Goal: Task Accomplishment & Management: Use online tool/utility

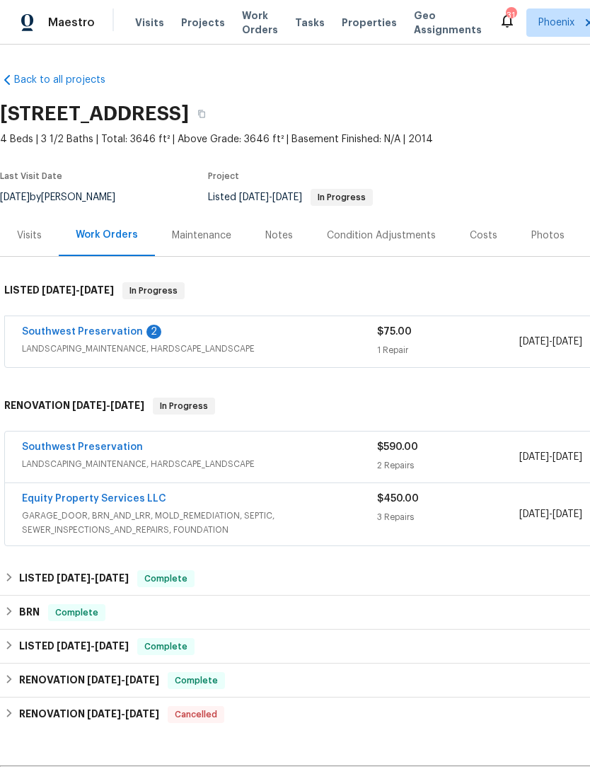
click at [124, 337] on link "Southwest Preservation" at bounding box center [82, 332] width 121 height 10
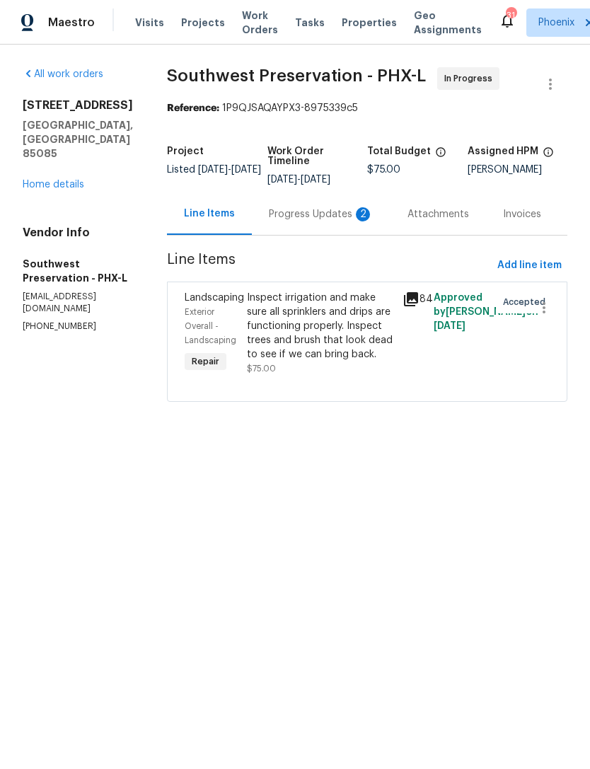
click at [316, 235] on div "Progress Updates 2" at bounding box center [321, 214] width 139 height 42
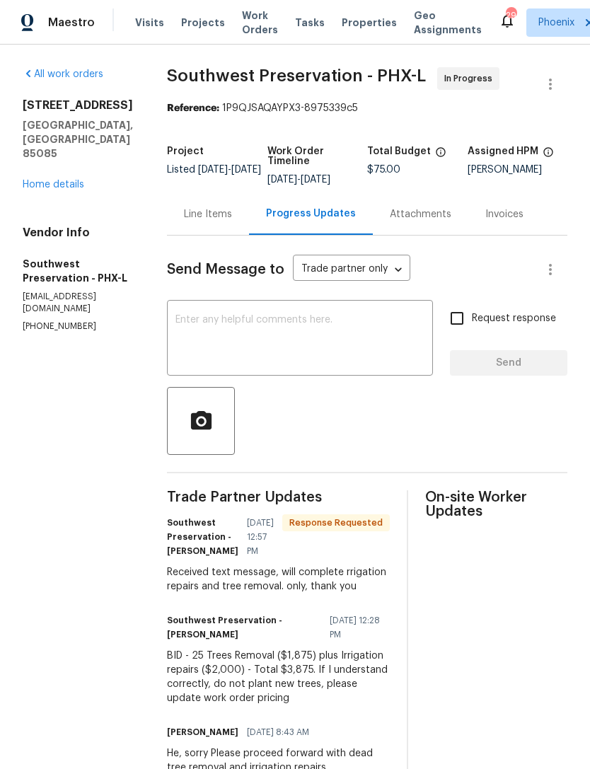
click at [275, 350] on textarea at bounding box center [300, 340] width 249 height 50
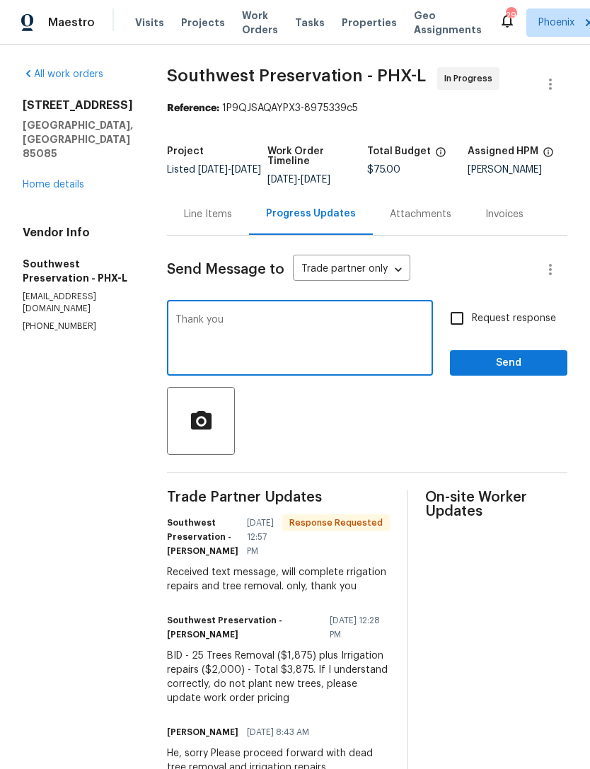
type textarea "Thank you"
click at [508, 372] on span "Send" at bounding box center [509, 364] width 95 height 18
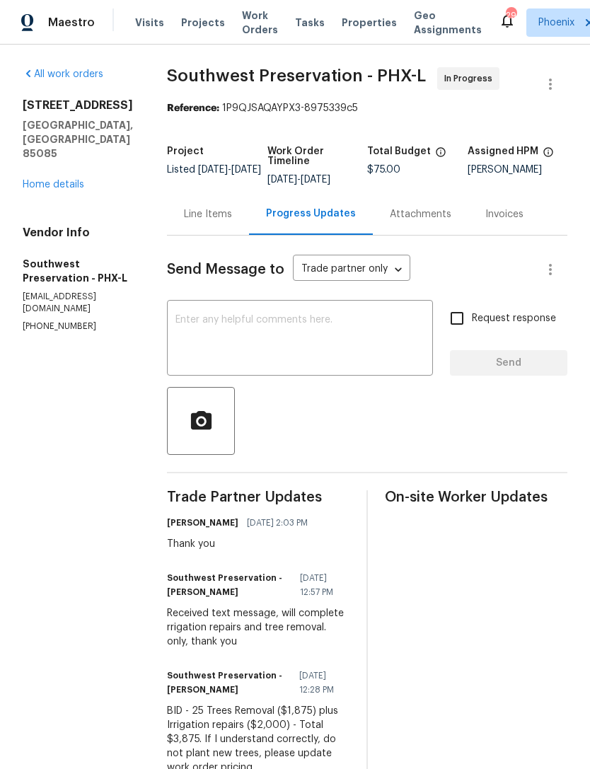
click at [45, 180] on link "Home details" at bounding box center [54, 185] width 62 height 10
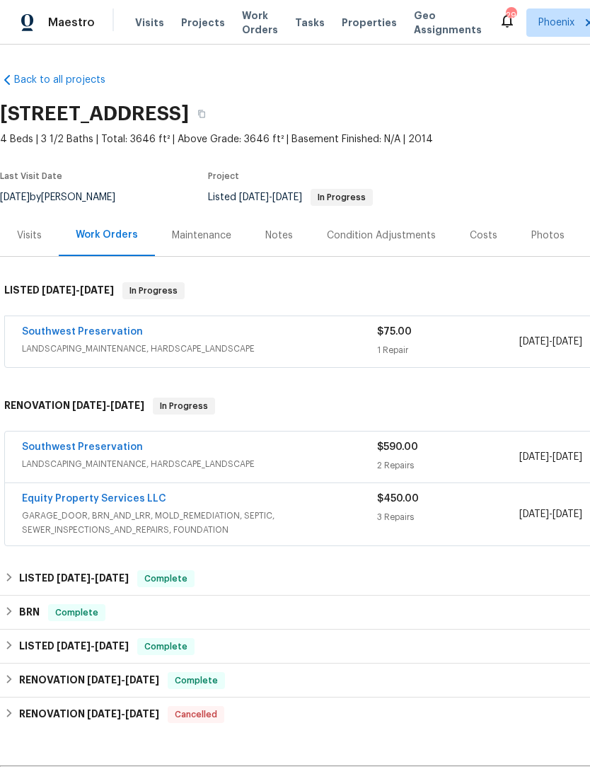
click at [213, 242] on div "Maintenance" at bounding box center [201, 236] width 59 height 14
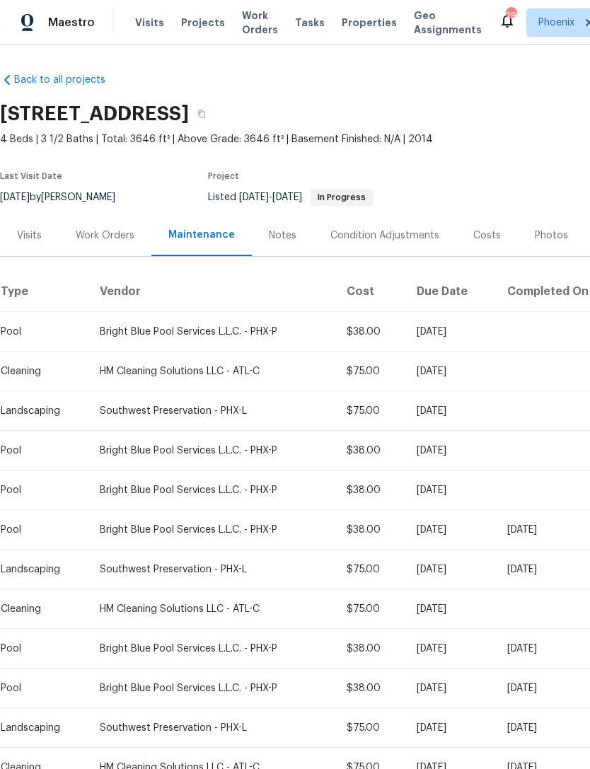
click at [281, 243] on div "Notes" at bounding box center [283, 236] width 28 height 14
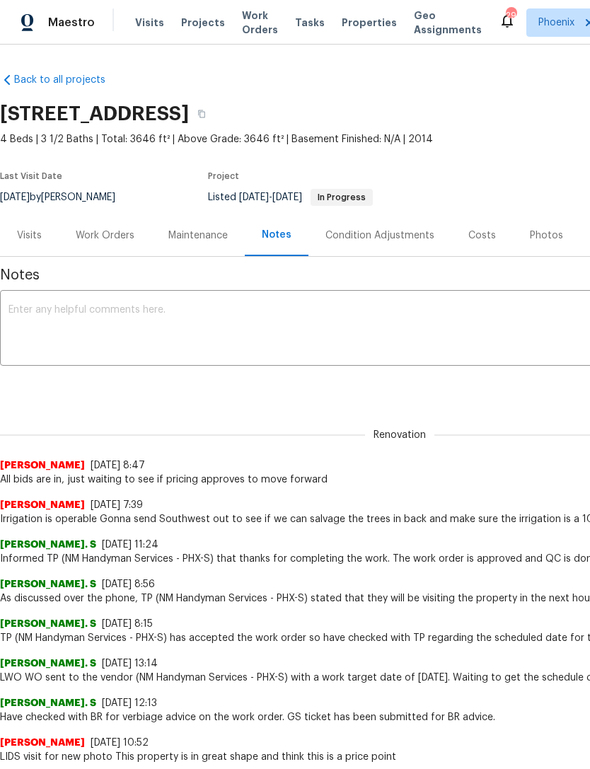
click at [113, 243] on div "Work Orders" at bounding box center [105, 236] width 59 height 14
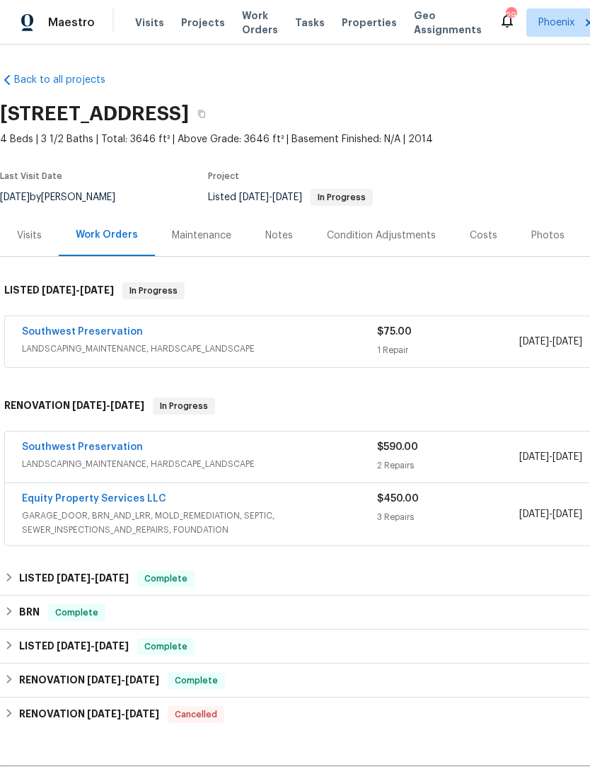
click at [101, 337] on link "Southwest Preservation" at bounding box center [82, 332] width 121 height 10
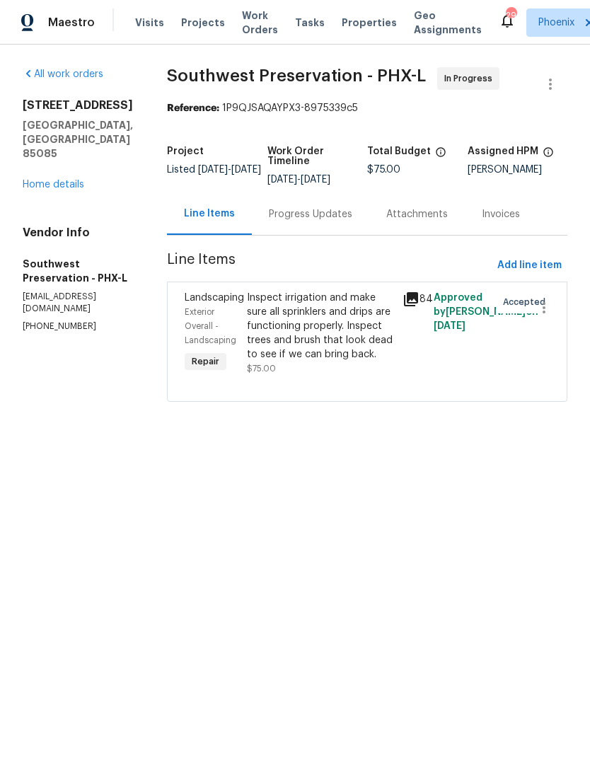
click at [309, 222] on div "Progress Updates" at bounding box center [311, 214] width 84 height 14
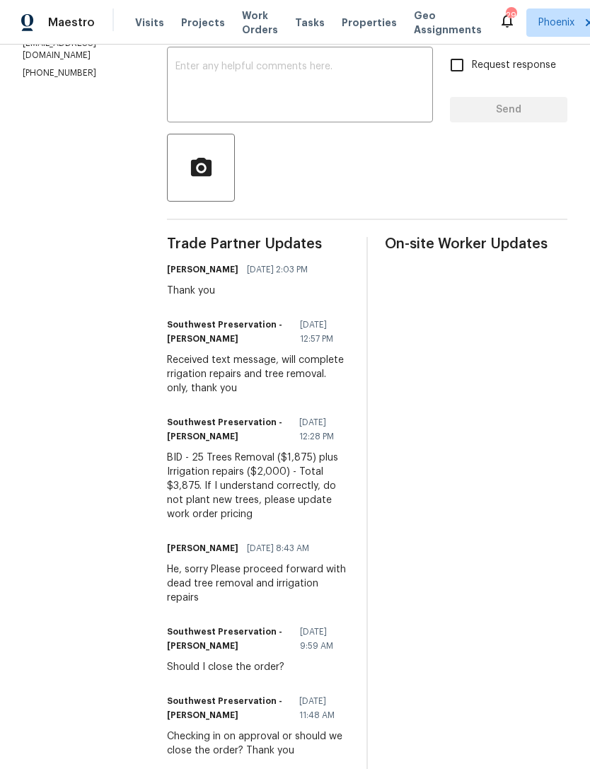
scroll to position [260, 0]
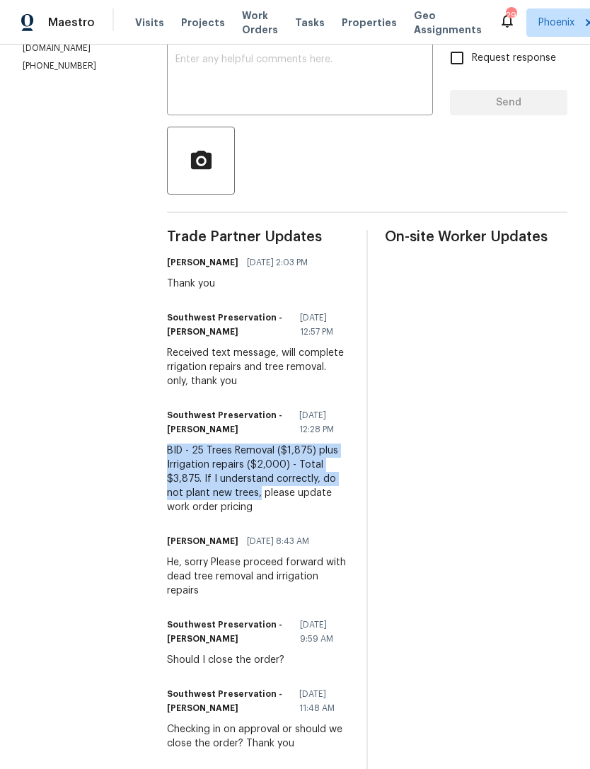
copy div "BID - 25 Trees Removal ($1,875) plus Irrigation repairs ($2,000) - Total $3,875…"
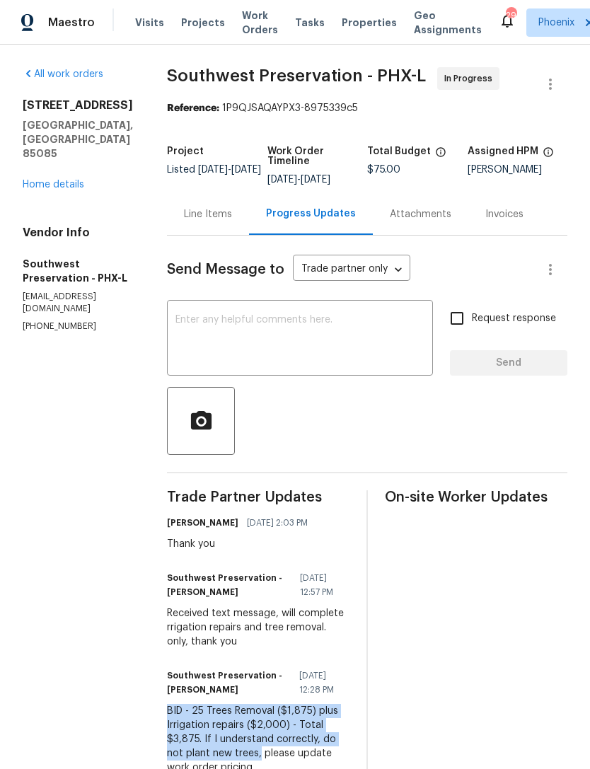
scroll to position [0, 0]
click at [207, 222] on div "Line Items" at bounding box center [208, 214] width 48 height 14
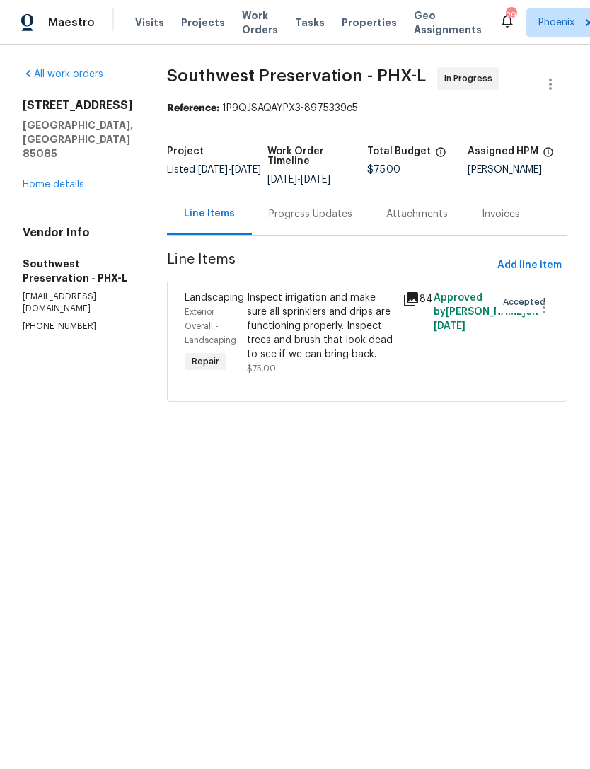
click at [316, 341] on div "Inspect irrigation and make sure all sprinklers and drips are functioning prope…" at bounding box center [320, 326] width 147 height 71
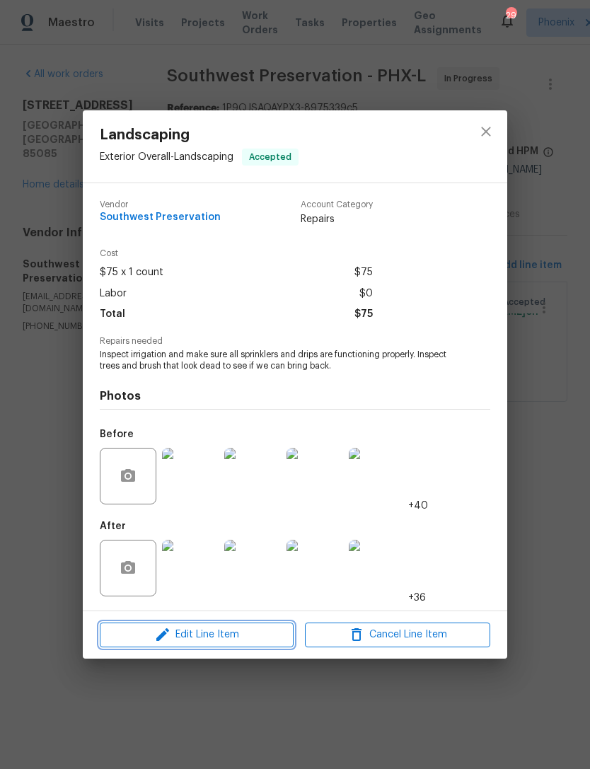
click at [213, 643] on span "Edit Line Item" at bounding box center [196, 635] width 185 height 18
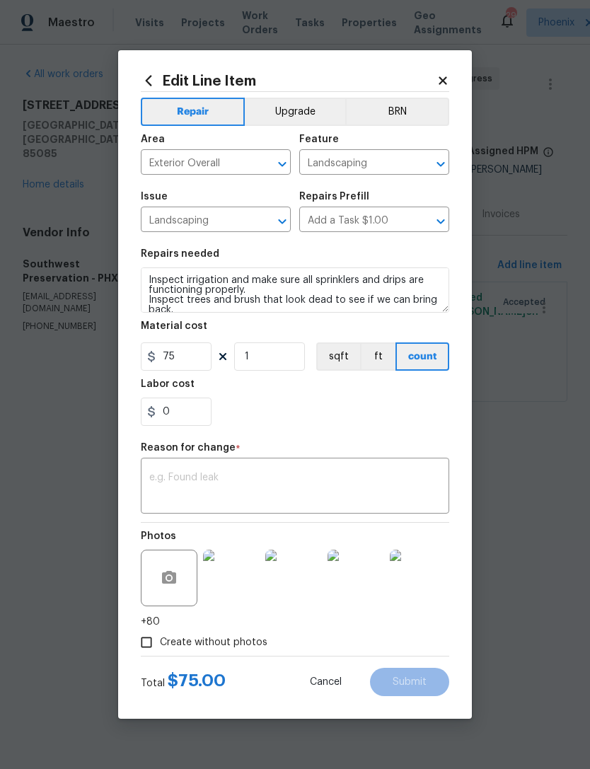
click at [210, 487] on textarea at bounding box center [295, 488] width 292 height 30
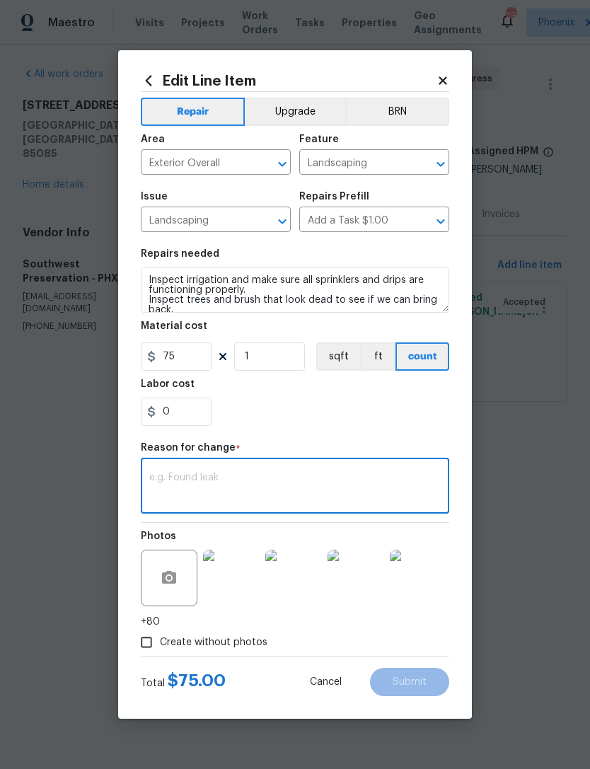
click at [190, 476] on textarea at bounding box center [295, 488] width 292 height 30
paste textarea "BID - 25 Trees Removal ($1,875) plus Irrigation repairs ($2,000) - Total $3,875…"
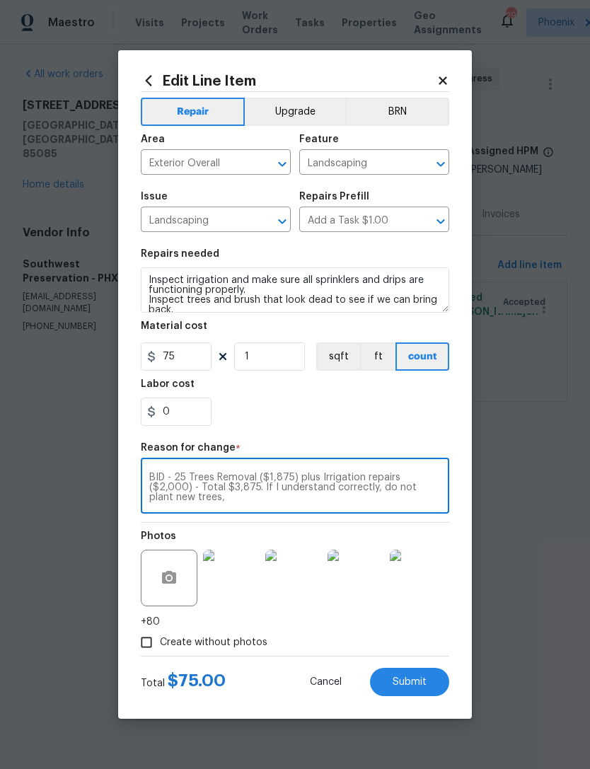
type textarea "BID - 25 Trees Removal ($1,875) plus Irrigation repairs ($2,000) - Total $3,875…"
click at [191, 361] on input "75" at bounding box center [176, 357] width 71 height 28
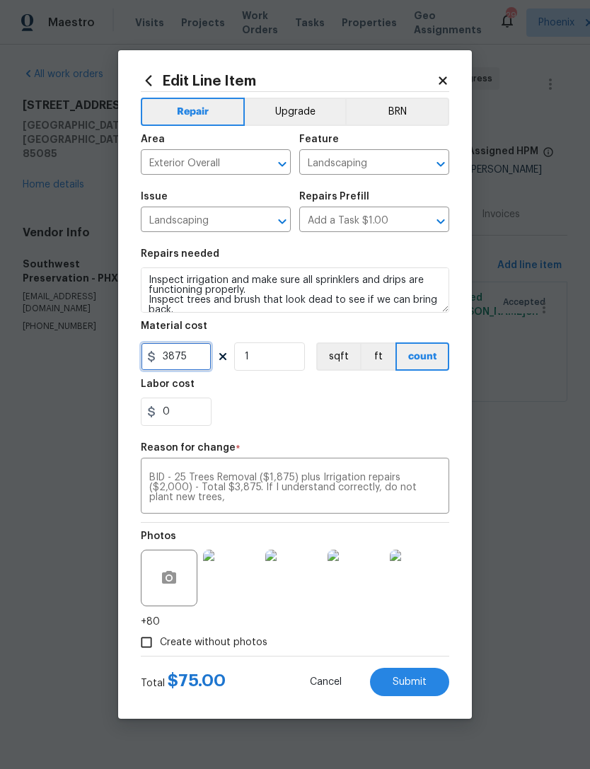
type input "3875"
click at [172, 475] on textarea "BID - 25 Trees Removal ($1,875) plus Irrigation repairs ($2,000) - Total $3,875…" at bounding box center [295, 488] width 292 height 30
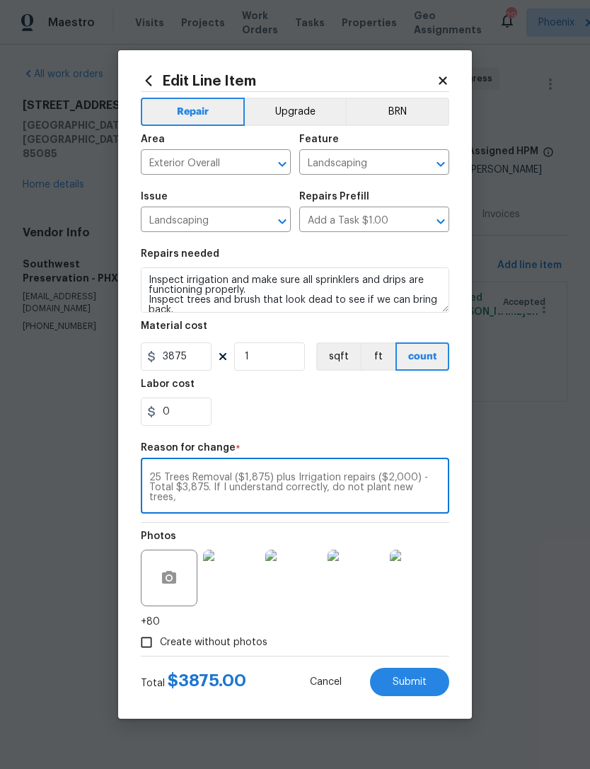
click at [302, 418] on div "0" at bounding box center [295, 412] width 309 height 28
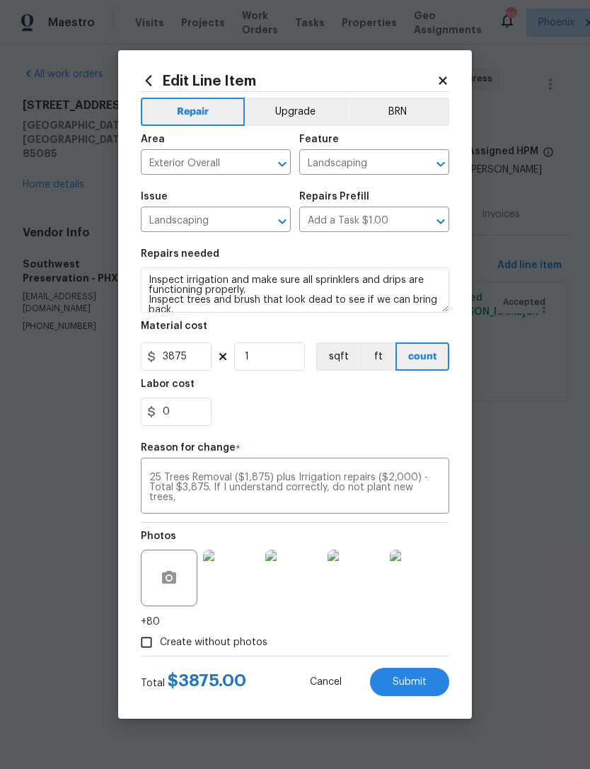
click at [323, 489] on textarea "25 Trees Removal ($1,875) plus Irrigation repairs ($2,000) - Total $3,875. If I…" at bounding box center [295, 488] width 292 height 30
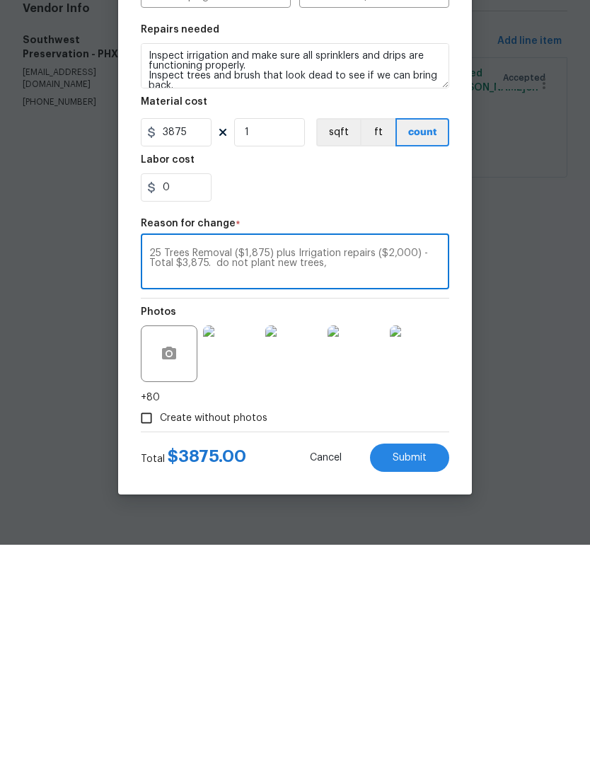
type textarea "25 Trees Removal ($1,875) plus Irrigation repairs ($2,000) - Total $3,875. do n…"
click at [404, 629] on div "Create without photos" at bounding box center [295, 642] width 309 height 27
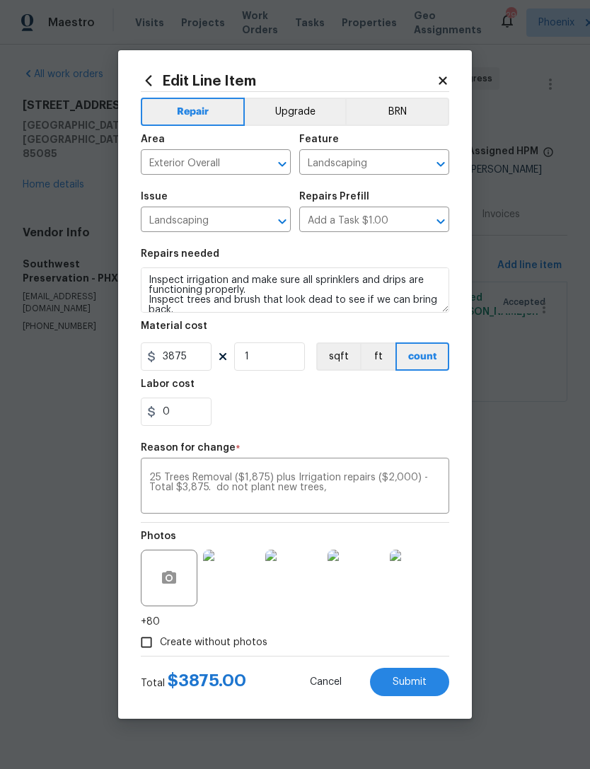
click at [417, 685] on span "Submit" at bounding box center [410, 682] width 34 height 11
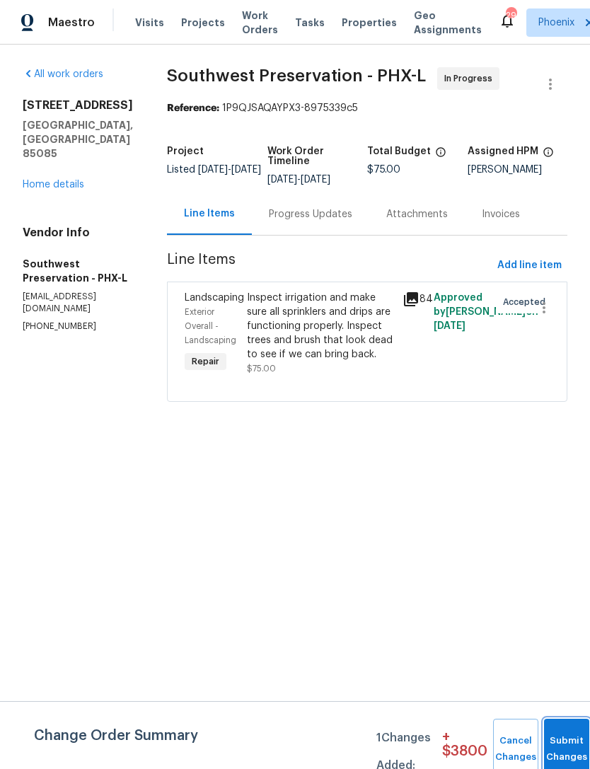
click at [563, 740] on button "Submit Changes" at bounding box center [566, 749] width 45 height 61
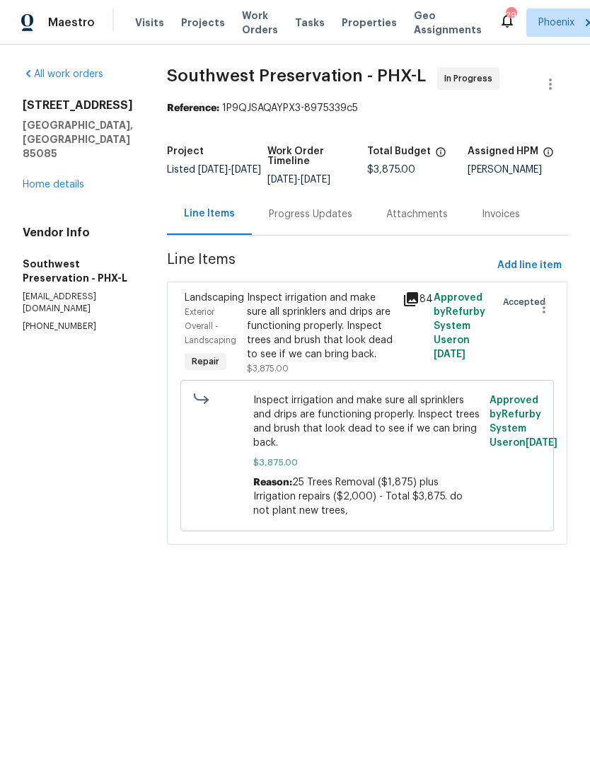
click at [68, 180] on link "Home details" at bounding box center [54, 185] width 62 height 10
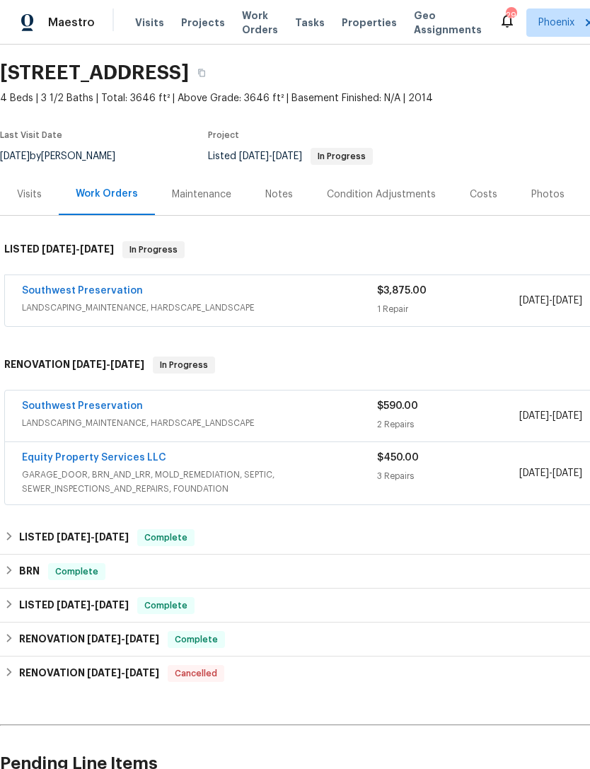
scroll to position [42, 0]
click at [26, 201] on div "Visits" at bounding box center [29, 194] width 25 height 14
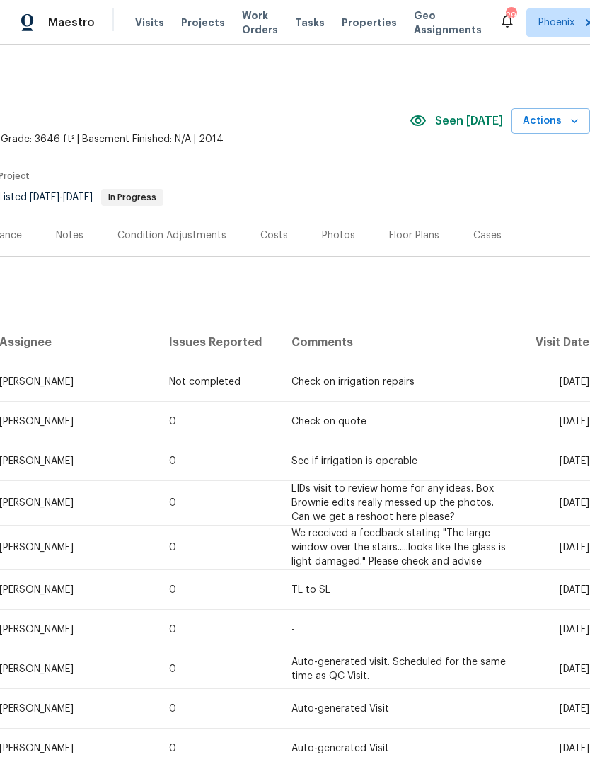
scroll to position [0, 210]
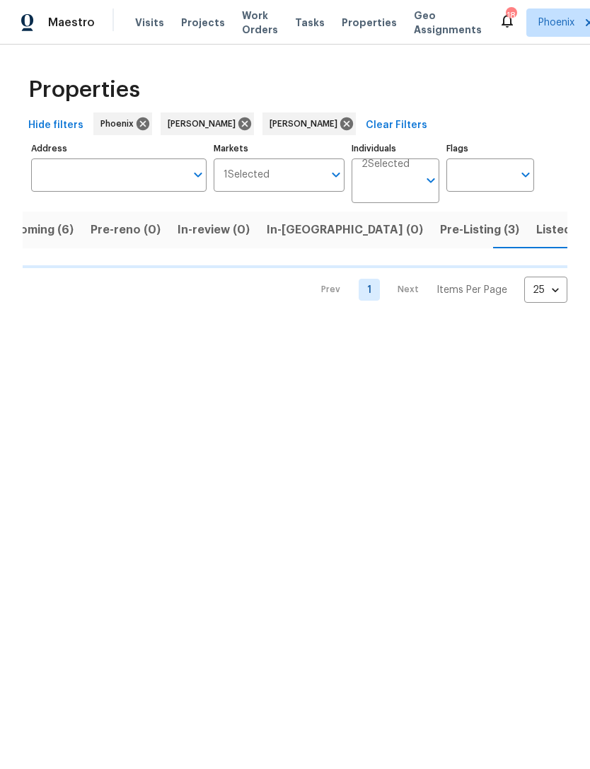
scroll to position [0, 35]
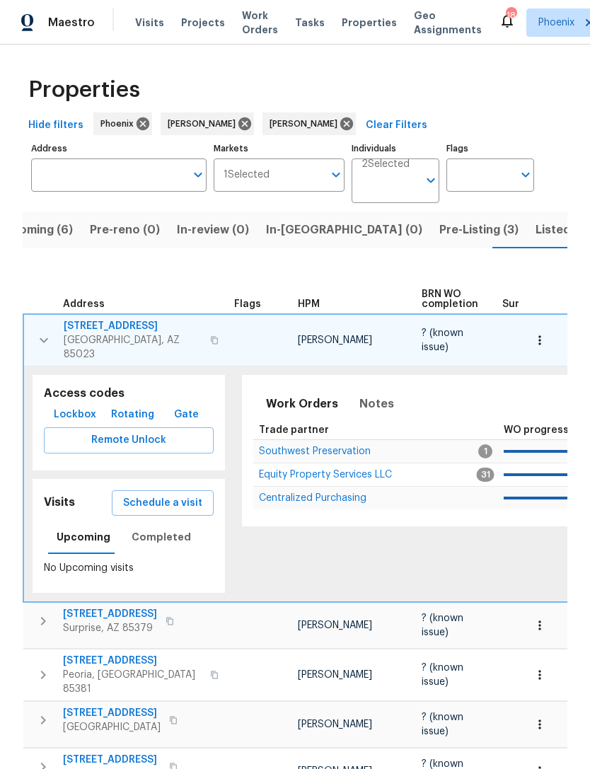
click at [49, 357] on button "button" at bounding box center [44, 340] width 28 height 42
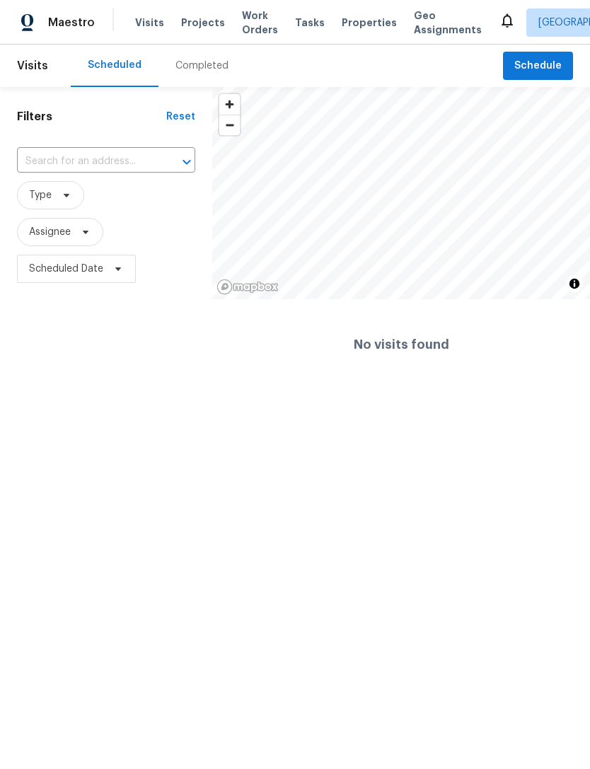
click at [50, 1] on div "Maestro Visits Projects Work Orders Tasks Properties Geo Assignments [GEOGRAPHI…" at bounding box center [295, 22] width 590 height 45
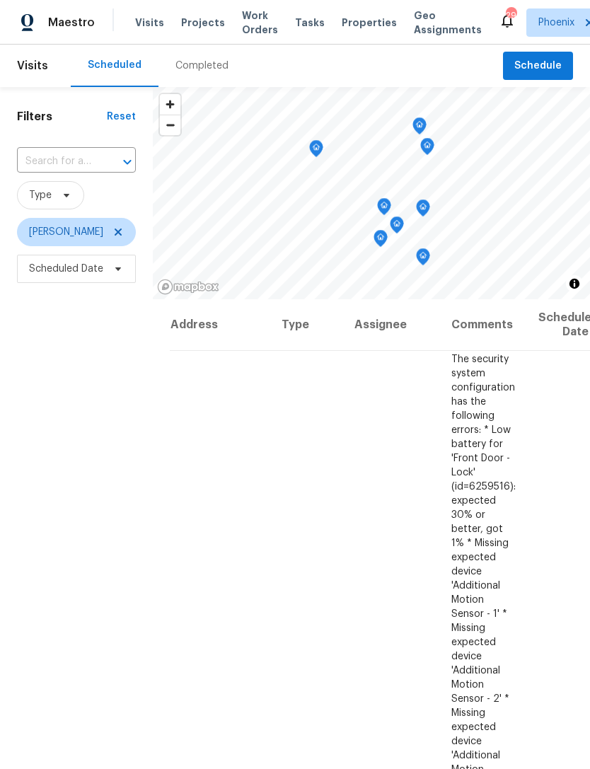
click at [0, 0] on icon at bounding box center [0, 0] width 0 height 0
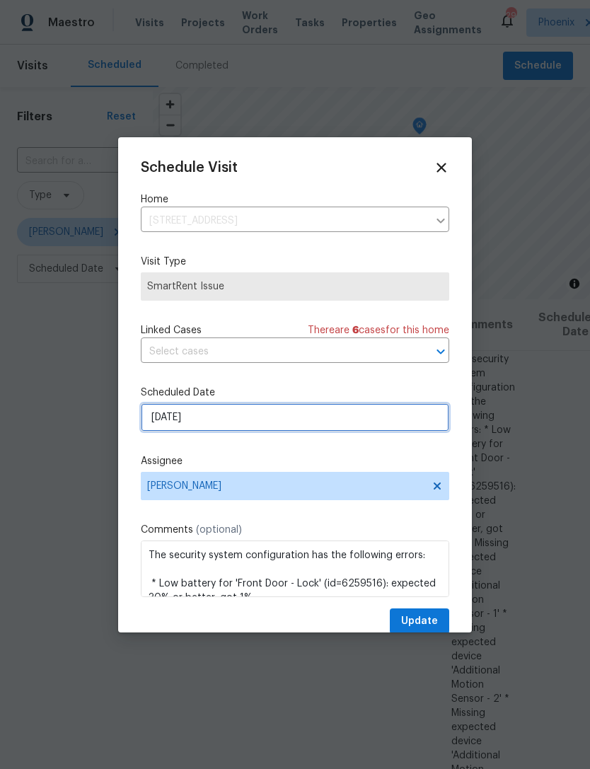
click at [246, 413] on input "[DATE]" at bounding box center [295, 417] width 309 height 28
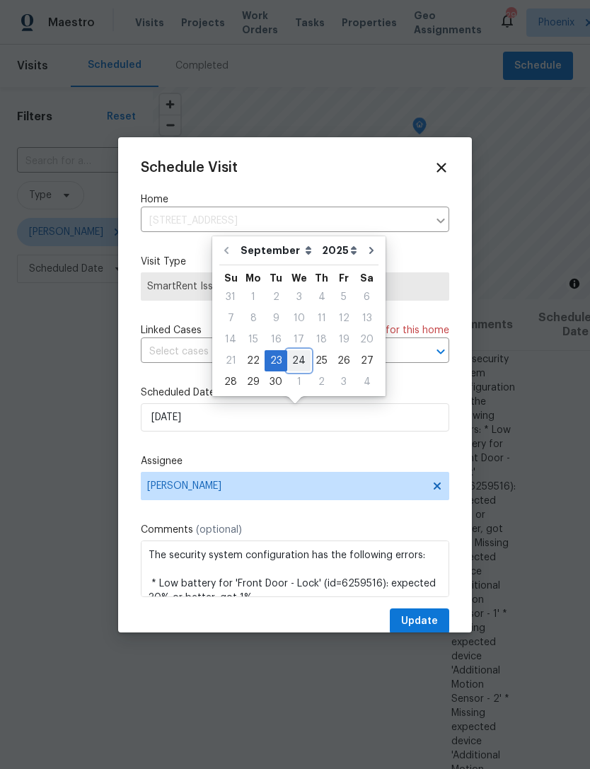
click at [302, 356] on div "24" at bounding box center [298, 361] width 23 height 20
type input "[DATE]"
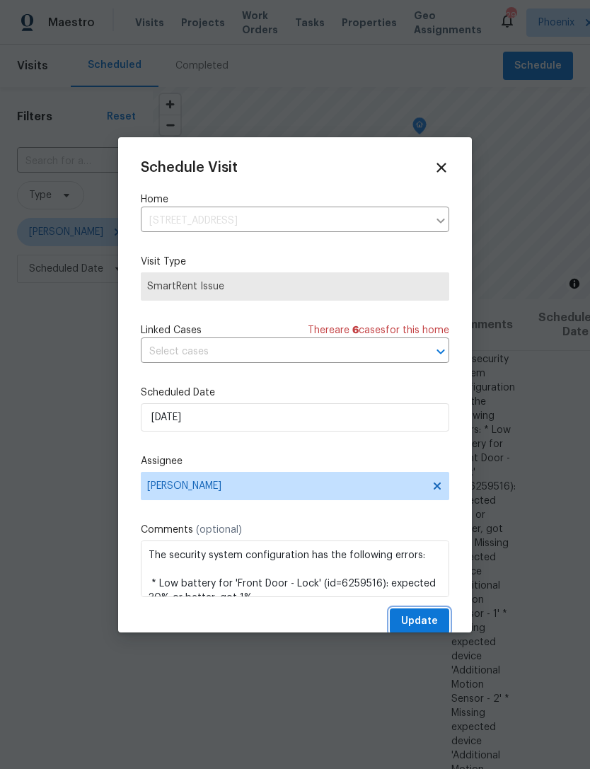
click at [439, 620] on button "Update" at bounding box center [419, 622] width 59 height 26
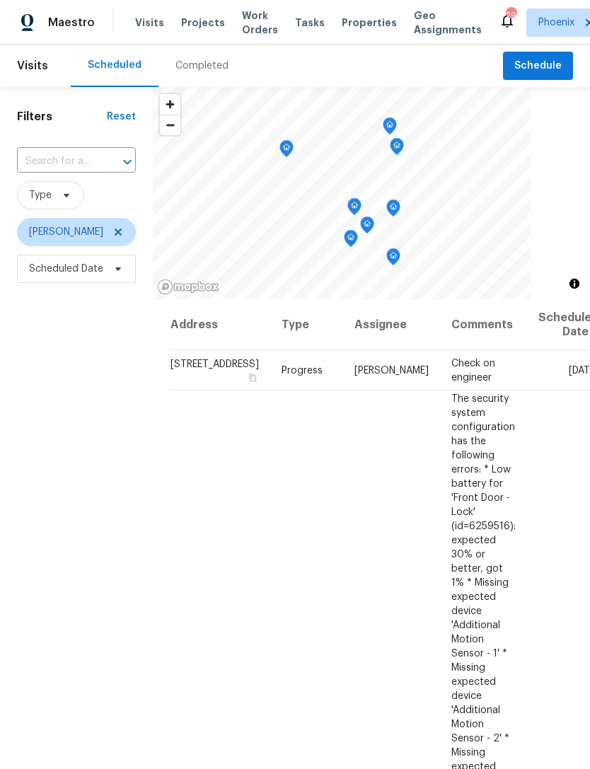
click at [117, 24] on div "Maestro Visits Projects Work Orders Tasks Properties Geo Assignments" at bounding box center [249, 22] width 499 height 28
